Goal: Information Seeking & Learning: Learn about a topic

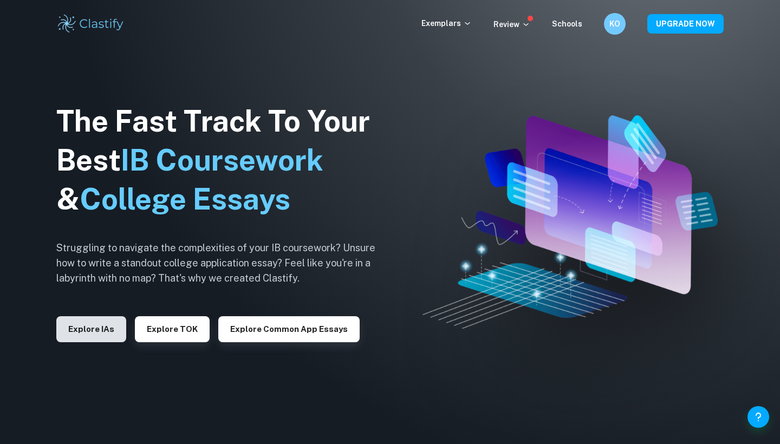
click at [89, 335] on button "Explore IAs" at bounding box center [91, 329] width 70 height 26
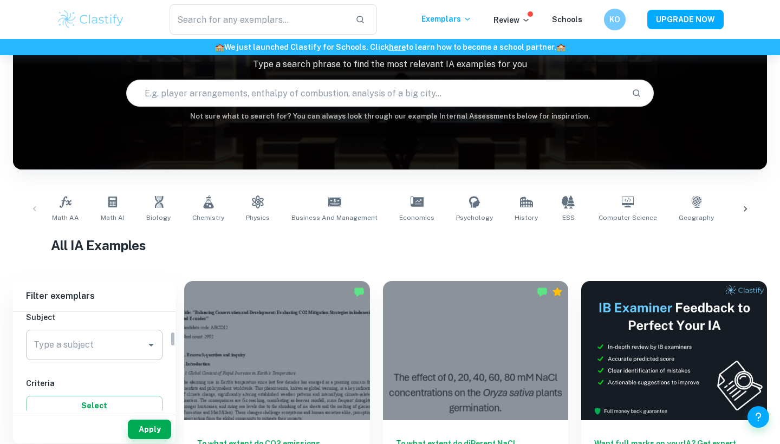
scroll to position [128, 0]
click at [123, 358] on div "Type a subject Type a subject" at bounding box center [94, 344] width 136 height 35
click at [123, 353] on div "Type a subject" at bounding box center [94, 342] width 136 height 30
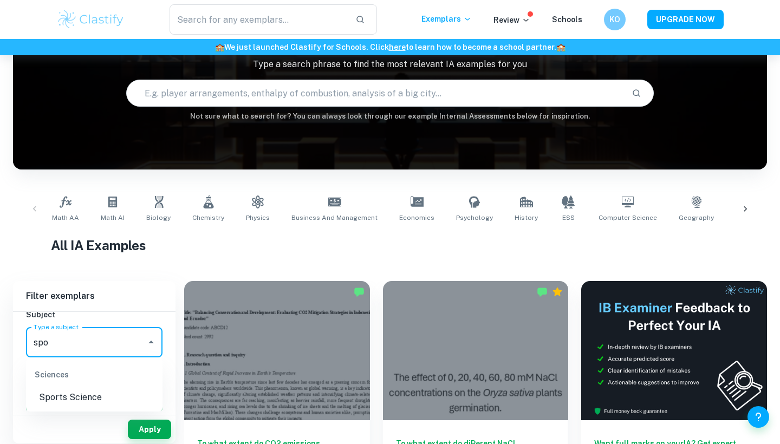
click at [90, 404] on li "Sports Science" at bounding box center [94, 397] width 136 height 19
type input "Sports Science"
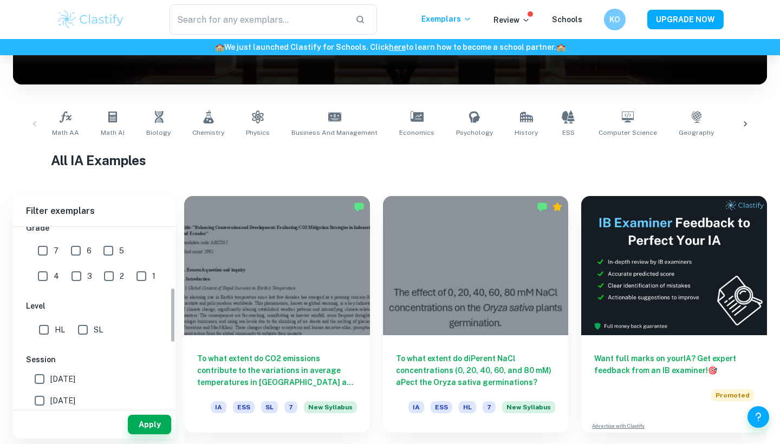
scroll to position [197, 0]
click at [89, 330] on input "SL" at bounding box center [83, 329] width 22 height 22
checkbox input "true"
click at [41, 401] on input "[DATE]" at bounding box center [40, 400] width 22 height 22
checkbox input "true"
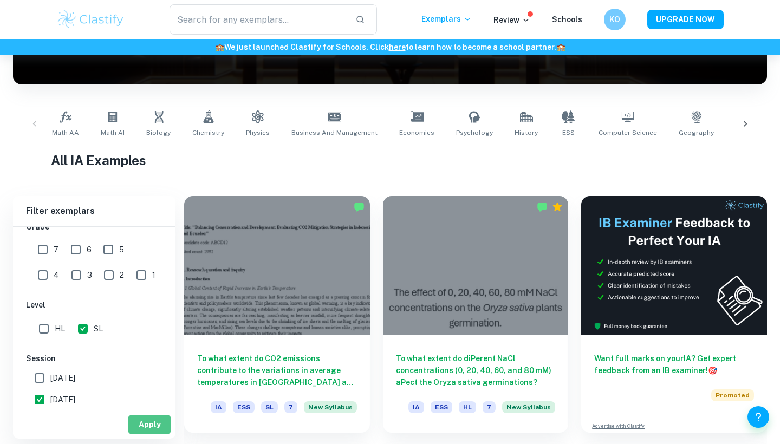
click at [157, 420] on button "Apply" at bounding box center [149, 424] width 43 height 19
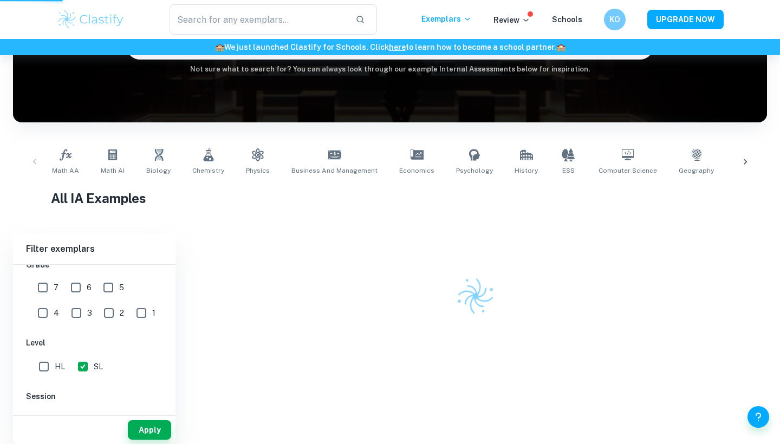
scroll to position [115, 0]
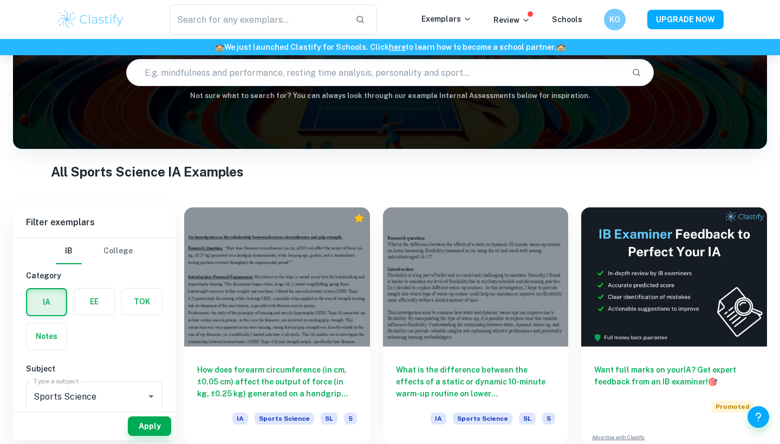
scroll to position [105, 0]
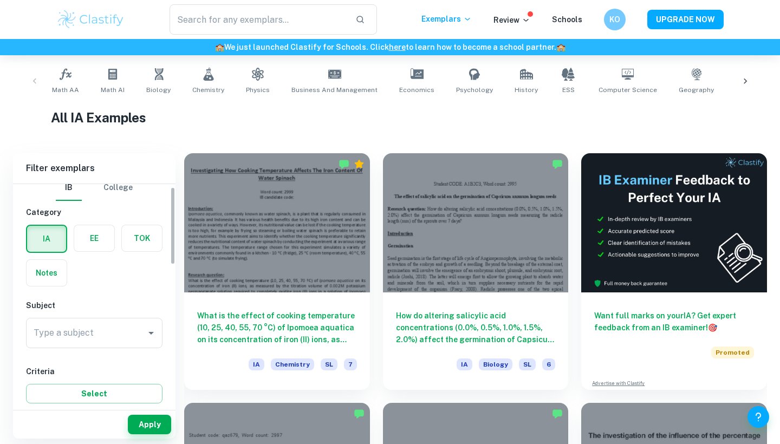
scroll to position [9, 0]
click at [109, 322] on div "Type a subject" at bounding box center [94, 333] width 136 height 30
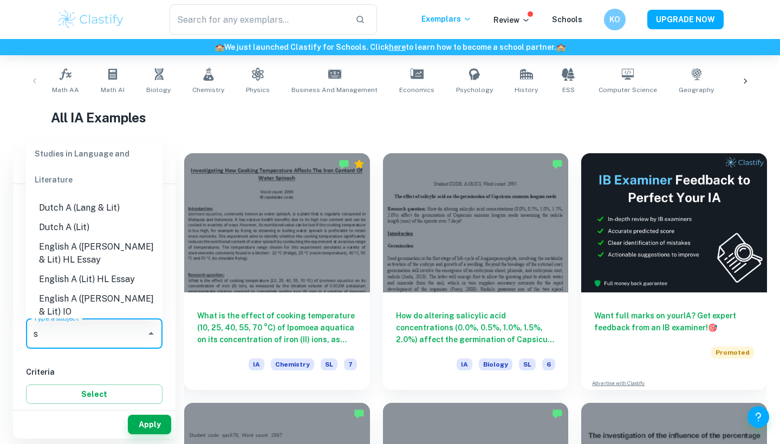
scroll to position [0, 0]
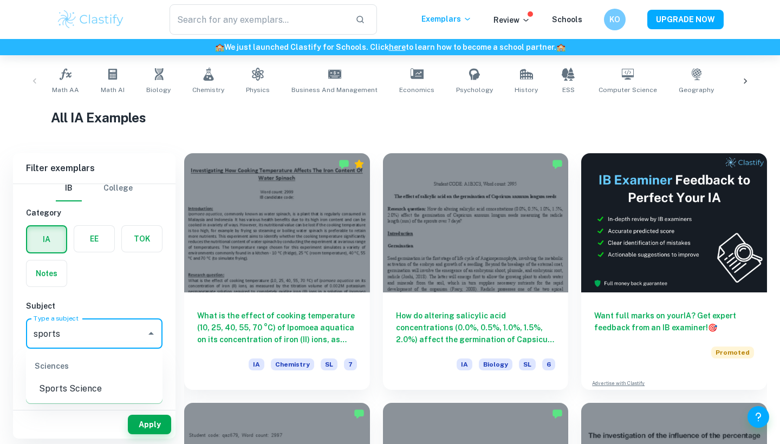
click at [85, 381] on li "Sports Science" at bounding box center [94, 388] width 136 height 19
type input "Sports Science"
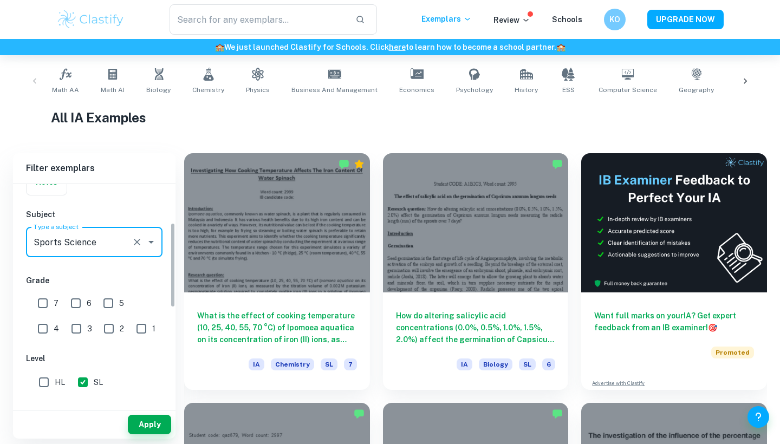
scroll to position [101, 0]
click at [87, 388] on input "SL" at bounding box center [83, 382] width 22 height 22
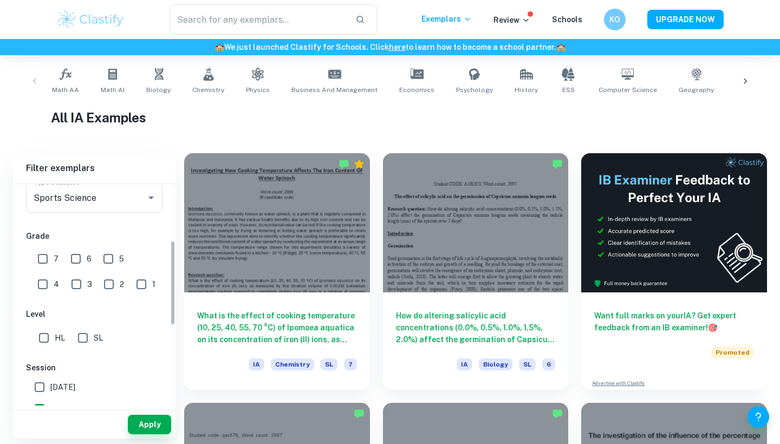
scroll to position [147, 0]
click at [74, 341] on input "SL" at bounding box center [83, 335] width 22 height 22
checkbox input "true"
click at [40, 401] on input "[DATE]" at bounding box center [40, 406] width 22 height 22
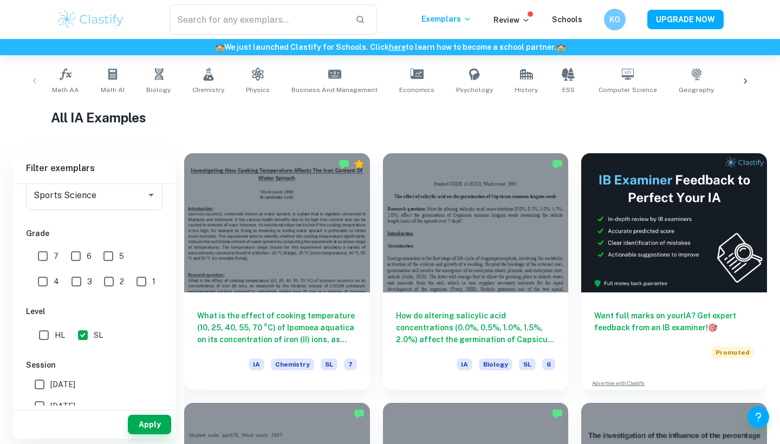
checkbox input "true"
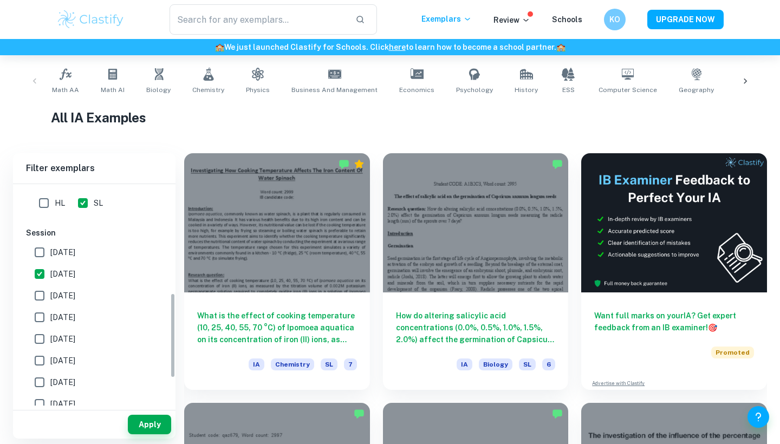
scroll to position [282, 0]
click at [174, 423] on div "Apply" at bounding box center [94, 424] width 162 height 28
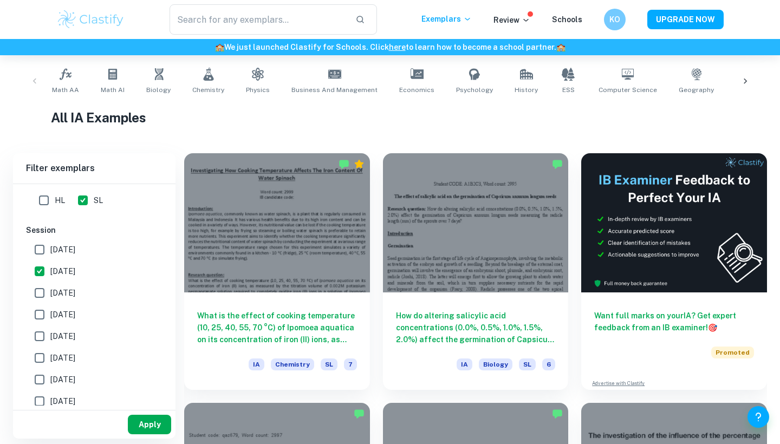
click at [162, 423] on button "Apply" at bounding box center [149, 424] width 43 height 19
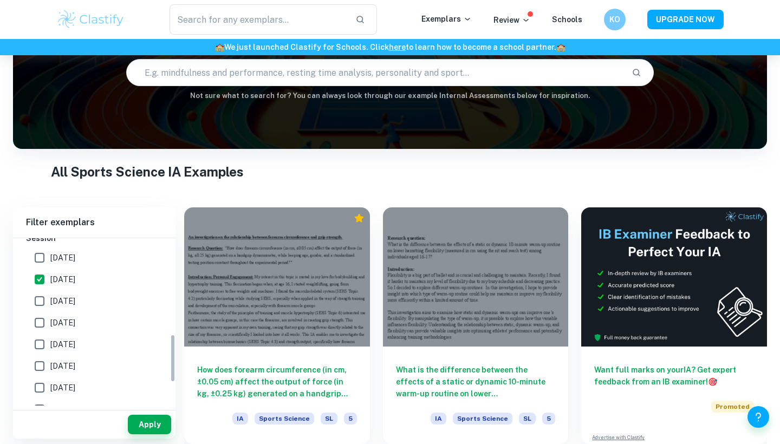
scroll to position [326, 0]
click at [36, 299] on input "[DATE]" at bounding box center [40, 303] width 22 height 22
click at [36, 302] on input "[DATE]" at bounding box center [40, 303] width 22 height 22
checkbox input "false"
click at [38, 319] on input "[DATE]" at bounding box center [40, 324] width 22 height 22
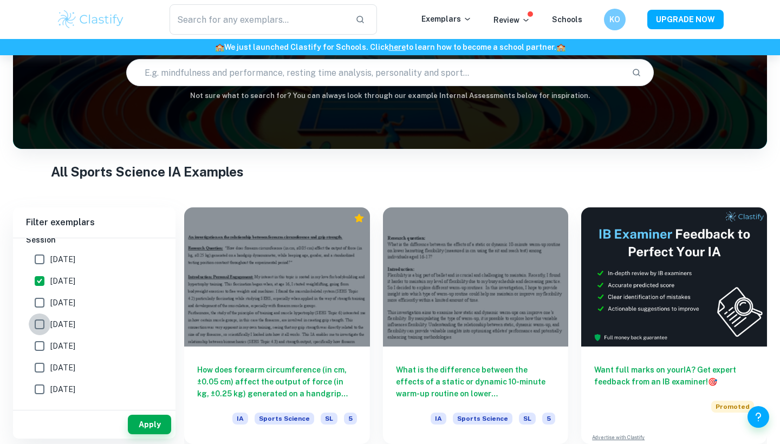
checkbox input "true"
click at [158, 421] on button "Apply" at bounding box center [149, 424] width 43 height 19
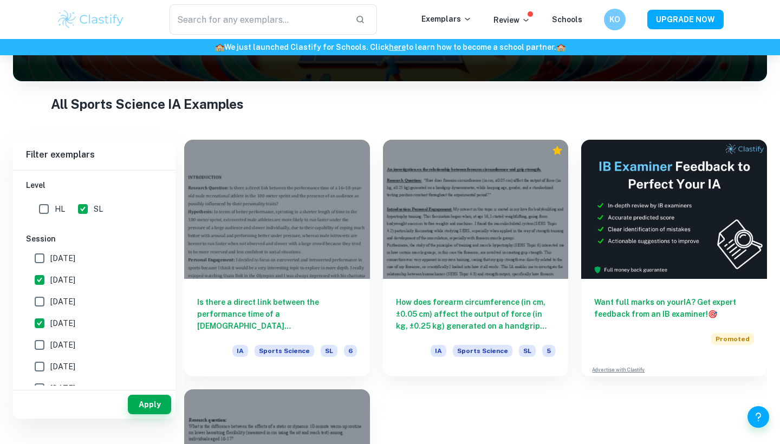
scroll to position [0, 0]
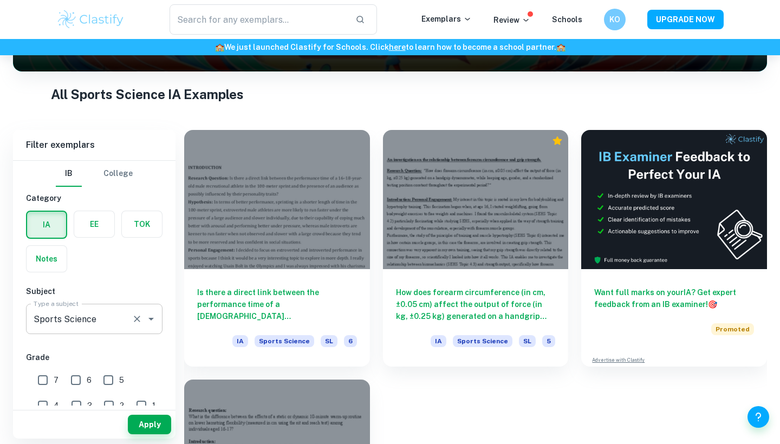
click at [94, 328] on input "Sports Science" at bounding box center [79, 319] width 96 height 21
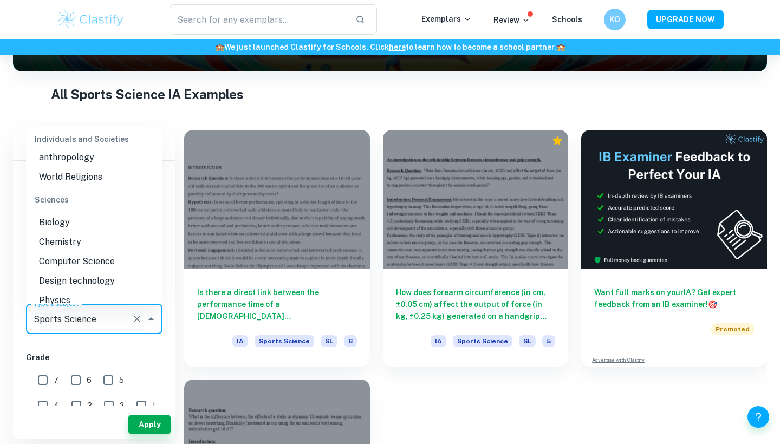
click at [76, 310] on li "Sports Science" at bounding box center [94, 319] width 136 height 19
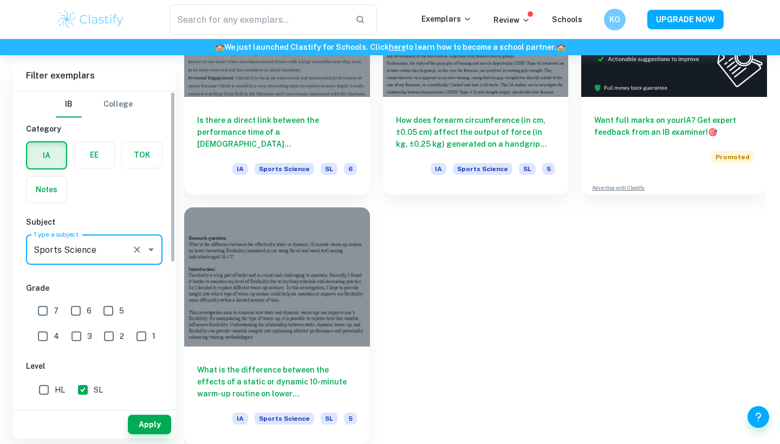
click at [44, 300] on input "7" at bounding box center [43, 311] width 22 height 22
checkbox input "true"
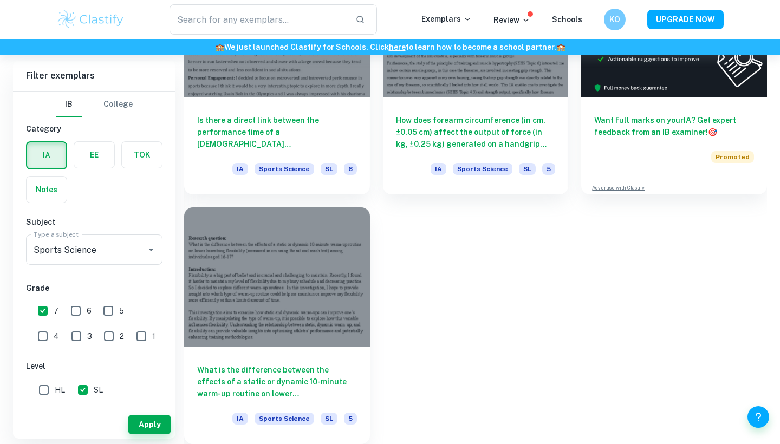
click at [69, 315] on input "6" at bounding box center [76, 311] width 22 height 22
click at [81, 311] on input "6" at bounding box center [76, 311] width 22 height 22
checkbox input "false"
click at [50, 309] on input "7" at bounding box center [43, 311] width 22 height 22
checkbox input "false"
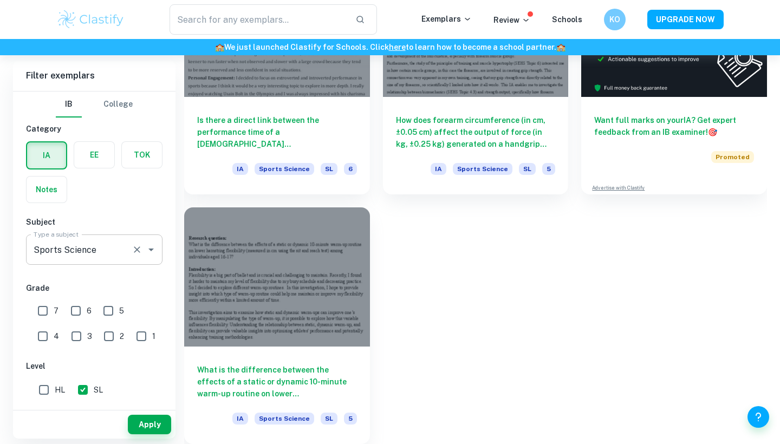
click at [118, 264] on div "Sports Science Type a subject" at bounding box center [94, 249] width 136 height 30
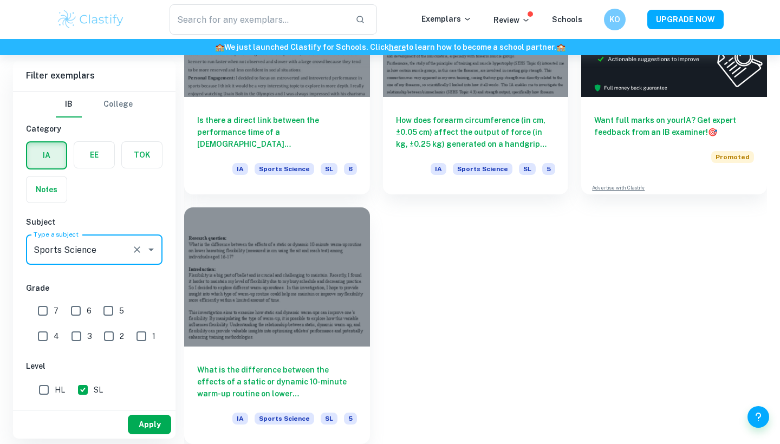
click at [148, 423] on button "Apply" at bounding box center [149, 424] width 43 height 19
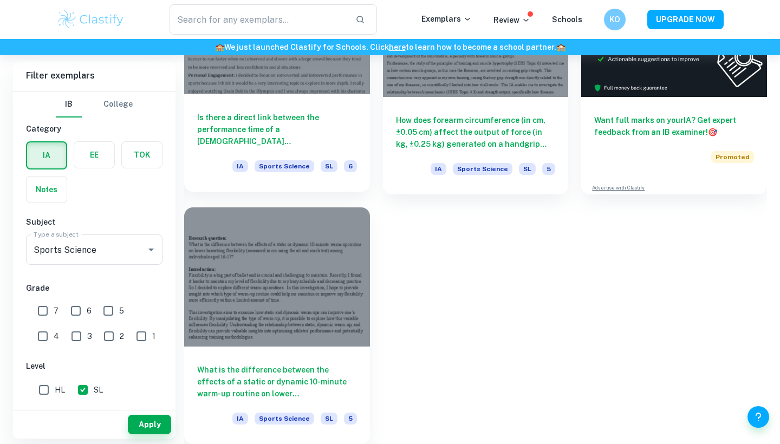
click at [271, 143] on h6 "Is there a direct link between the performance time of a [DEMOGRAPHIC_DATA] [DE…" at bounding box center [277, 130] width 160 height 36
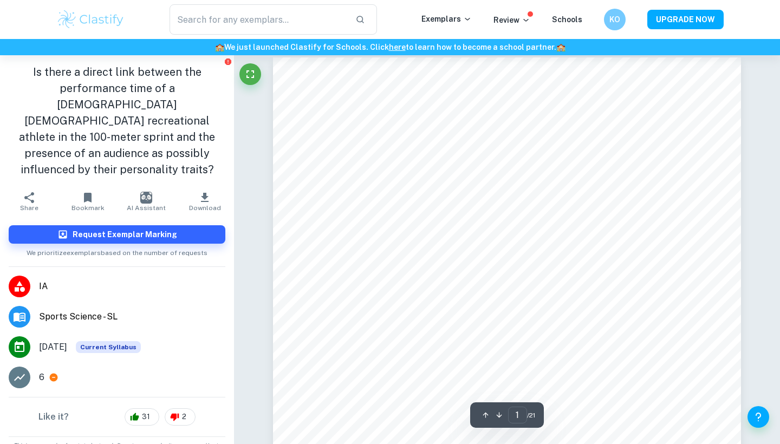
scroll to position [9, 0]
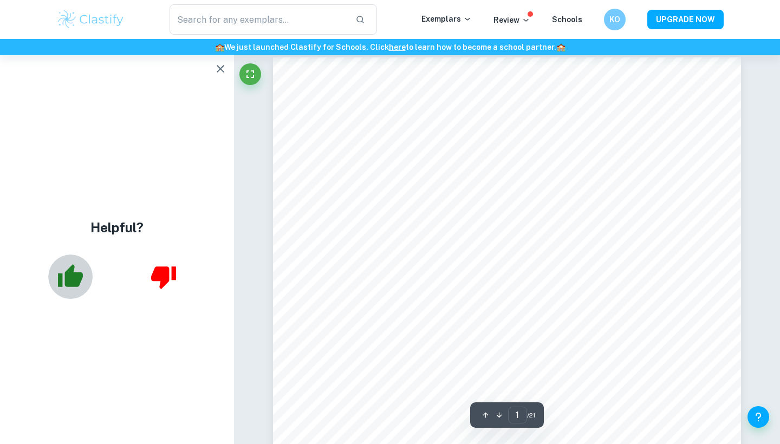
click at [88, 282] on button "button" at bounding box center [70, 276] width 44 height 44
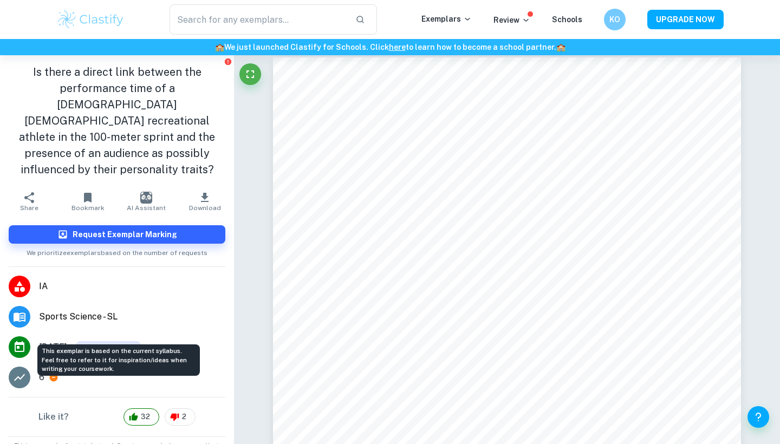
click at [108, 341] on span "Current Syllabus" at bounding box center [108, 347] width 65 height 12
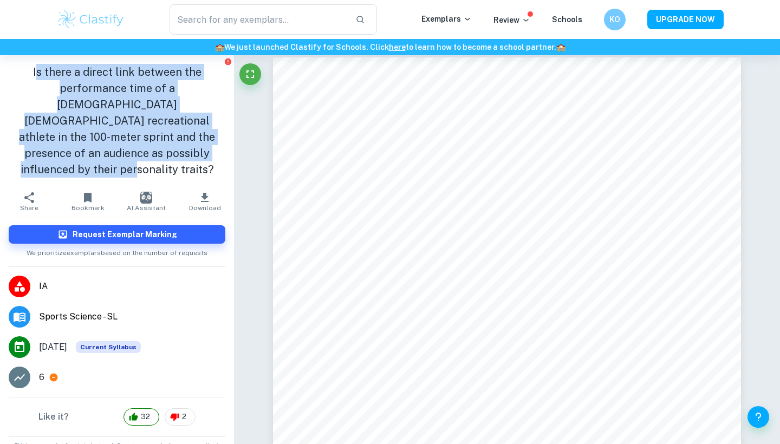
drag, startPoint x: 36, startPoint y: 73, endPoint x: 192, endPoint y: 147, distance: 172.4
click at [192, 151] on h1 "Is there a direct link between the performance time of a [DEMOGRAPHIC_DATA] [DE…" at bounding box center [117, 121] width 217 height 114
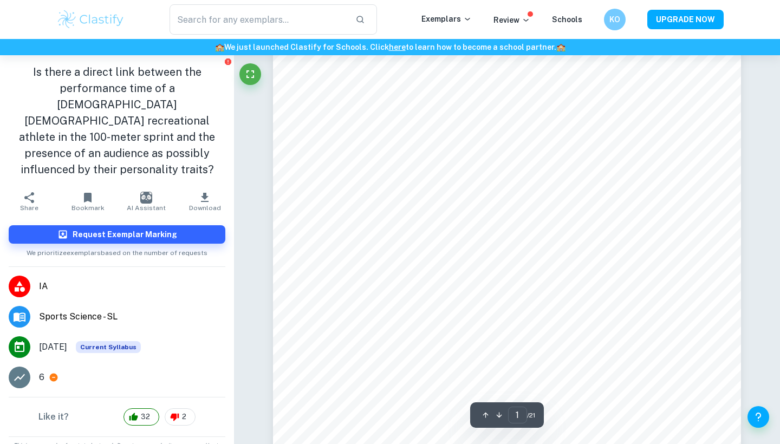
click at [200, 155] on h1 "Is there a direct link between the performance time of a [DEMOGRAPHIC_DATA] [DE…" at bounding box center [117, 121] width 217 height 114
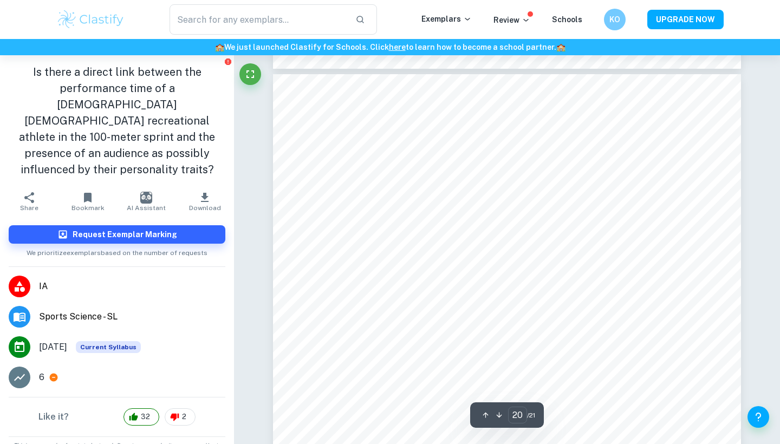
scroll to position [11898, 0]
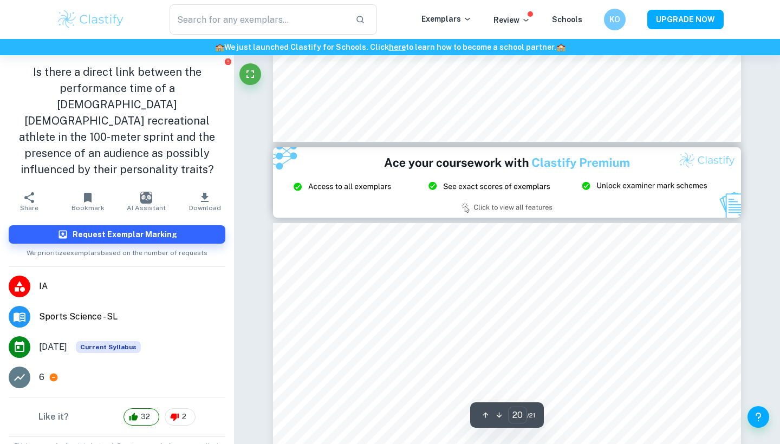
type input "21"
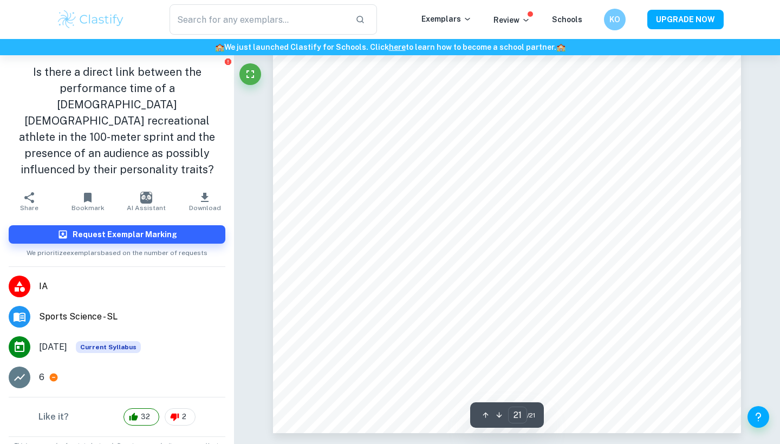
scroll to position [12829, 0]
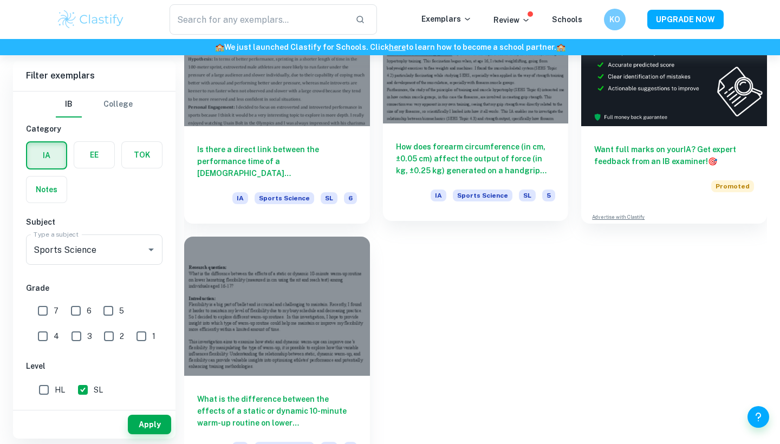
scroll to position [312, 0]
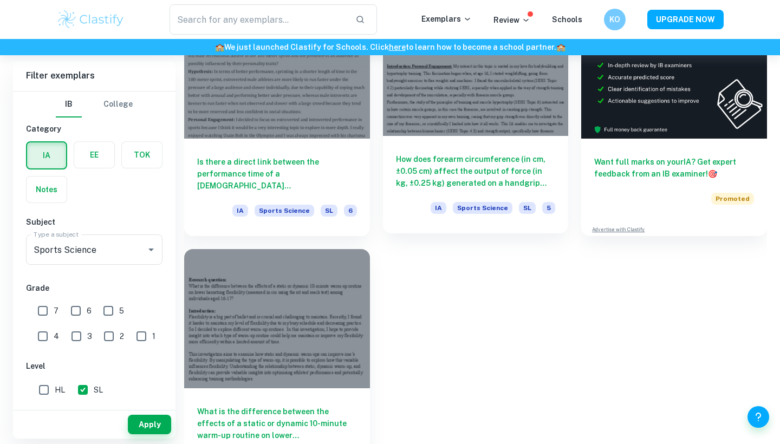
click at [445, 164] on h6 "How does forearm circumference (in cm, ±0.05 cm) affect the output of force (in…" at bounding box center [476, 171] width 160 height 36
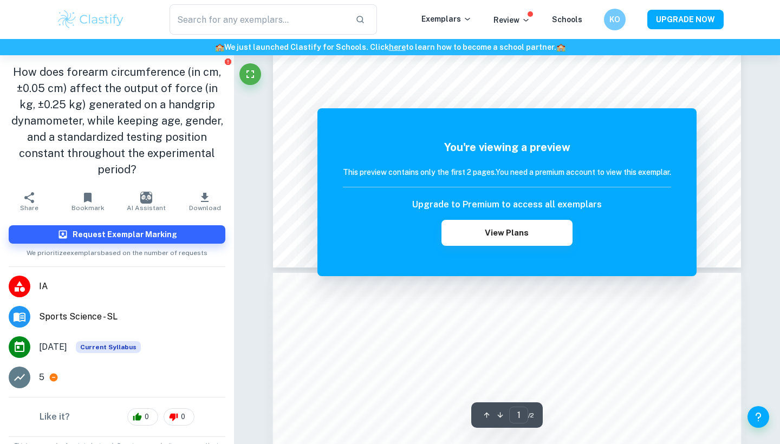
scroll to position [408, 0]
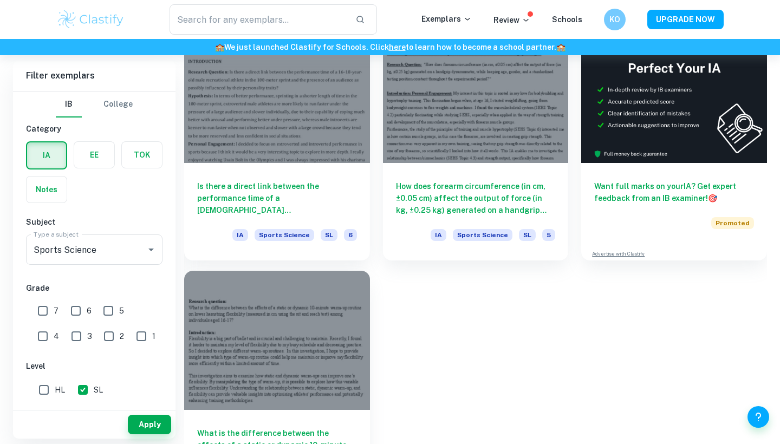
scroll to position [284, 0]
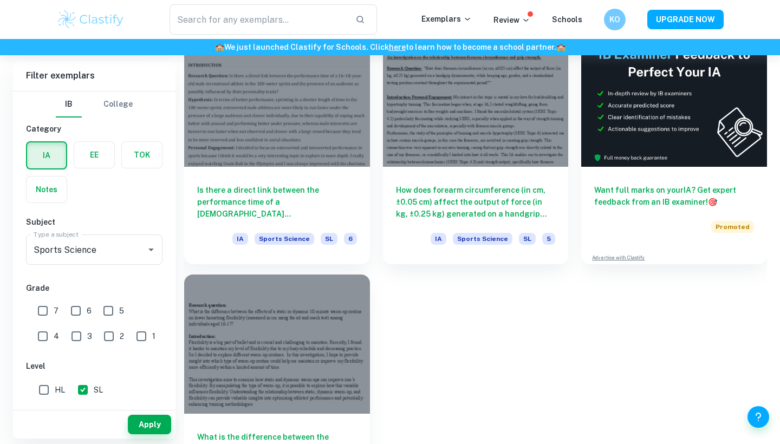
click at [325, 400] on div at bounding box center [277, 343] width 186 height 139
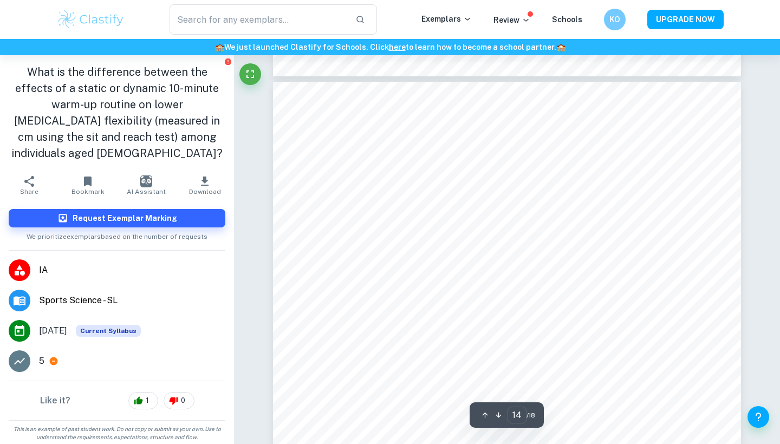
scroll to position [8852, 1]
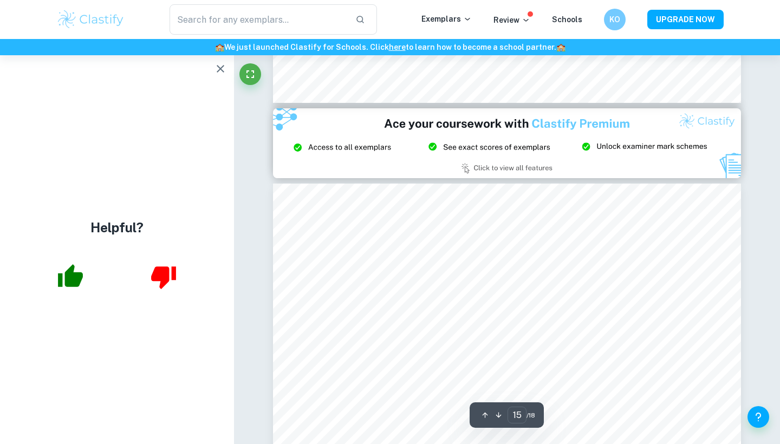
type input "14"
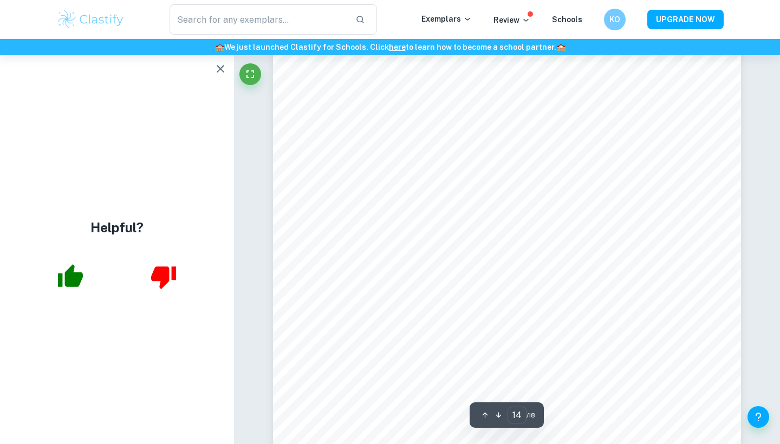
scroll to position [8918, 0]
